Goal: Register for event/course: Sign up to attend an event or enroll in a course

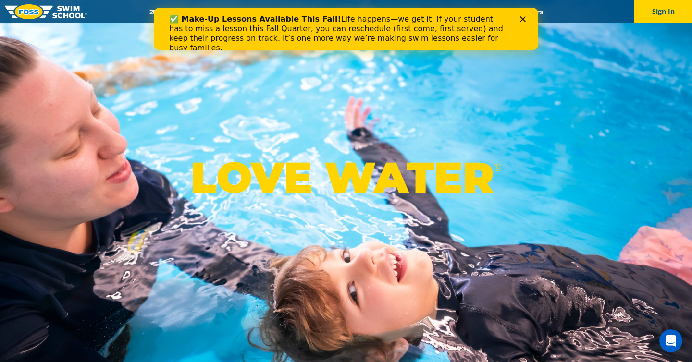
click at [525, 18] on icon "Close" at bounding box center [523, 19] width 6 height 6
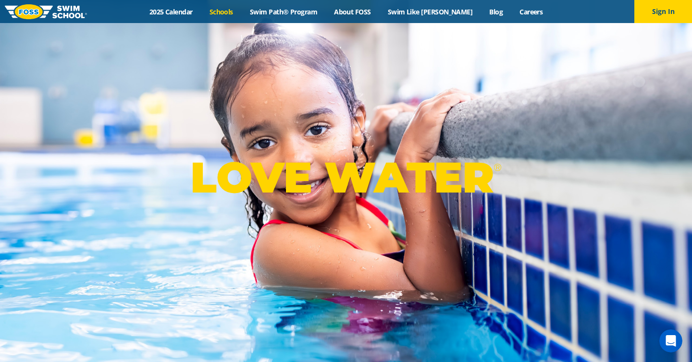
click at [238, 10] on link "Schools" at bounding box center [221, 11] width 40 height 9
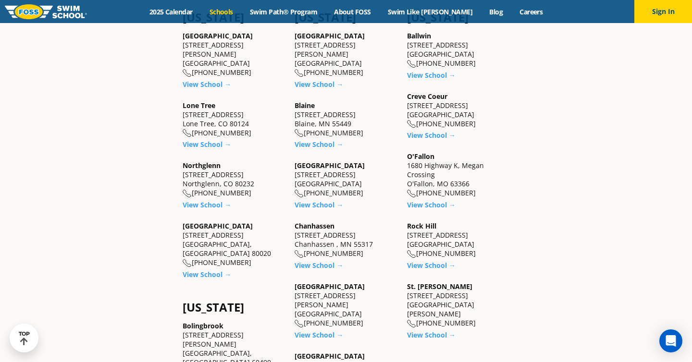
scroll to position [347, 0]
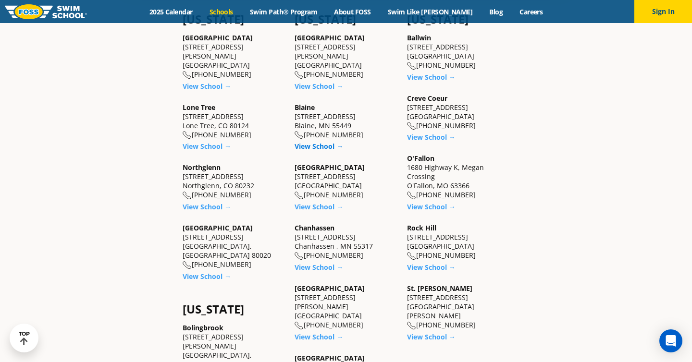
click at [316, 143] on link "View School →" at bounding box center [319, 146] width 49 height 9
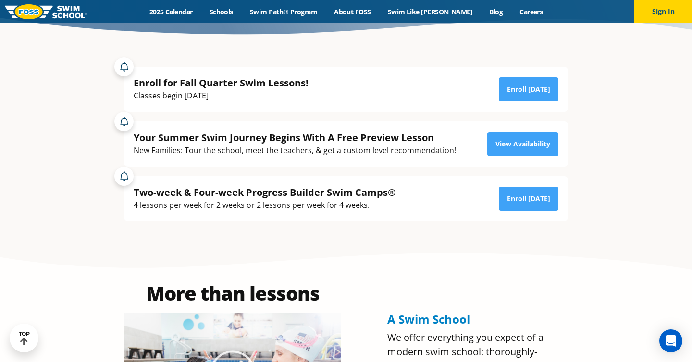
scroll to position [210, 0]
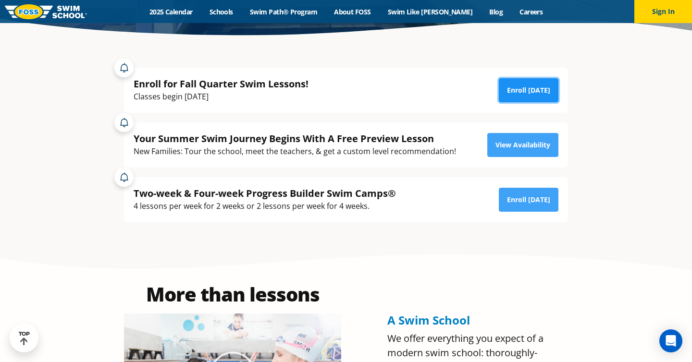
click at [532, 85] on link "Enroll Today" at bounding box center [529, 90] width 60 height 24
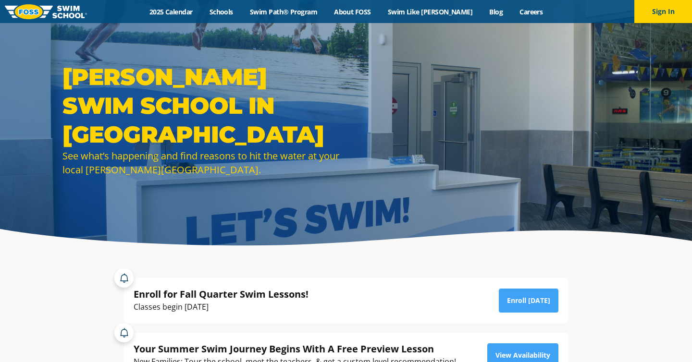
scroll to position [210, 0]
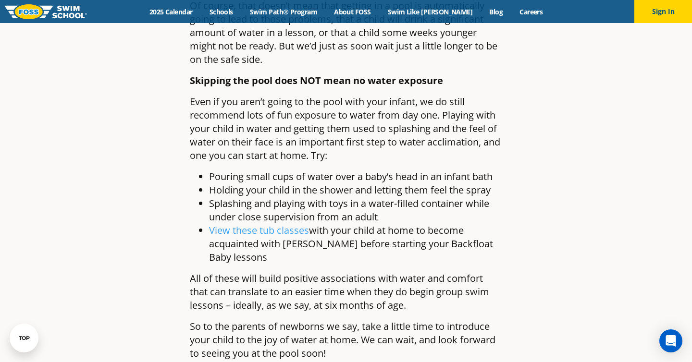
scroll to position [778, 0]
